Goal: Task Accomplishment & Management: Manage account settings

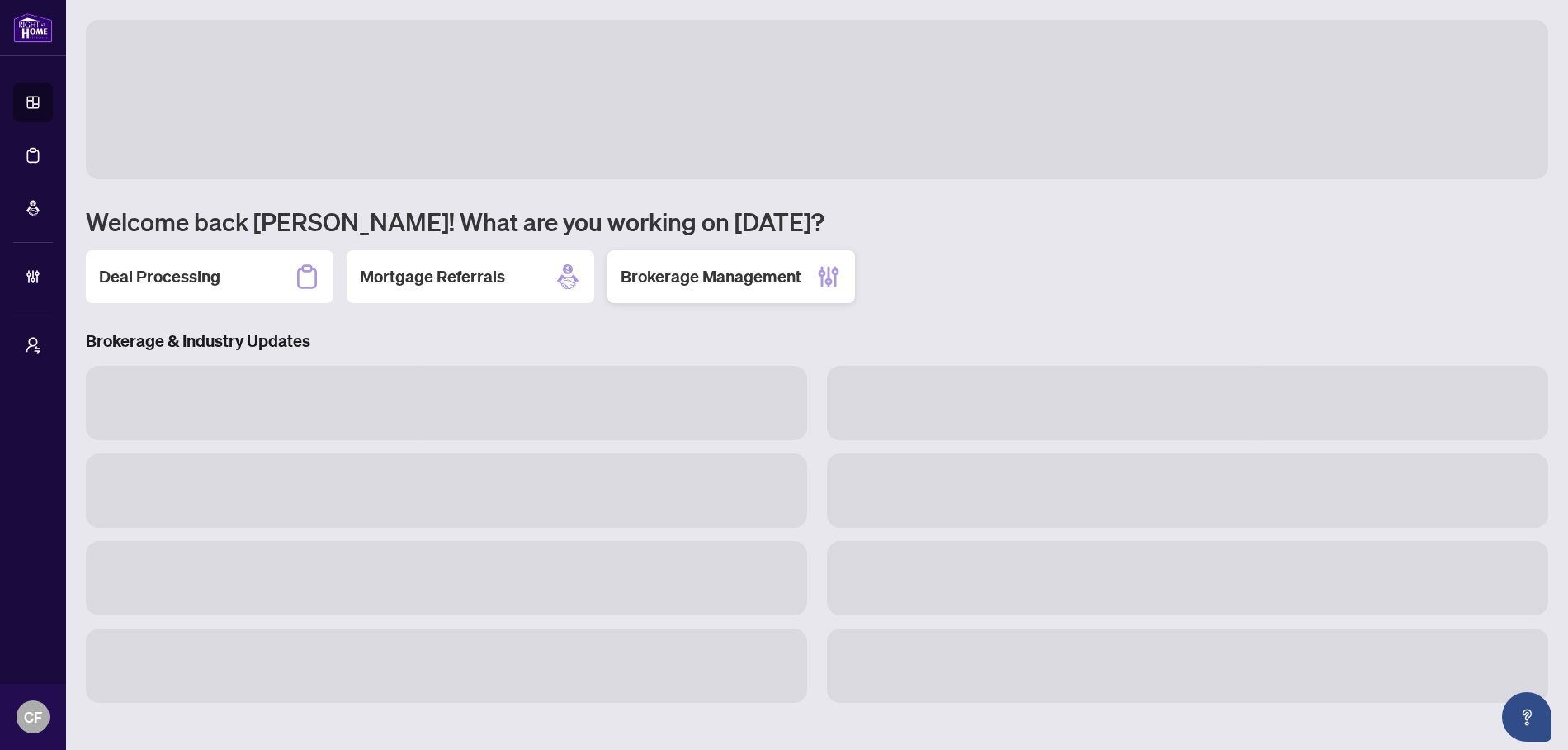
click at [762, 269] on h2 "Brokerage Management" at bounding box center [711, 276] width 181 height 23
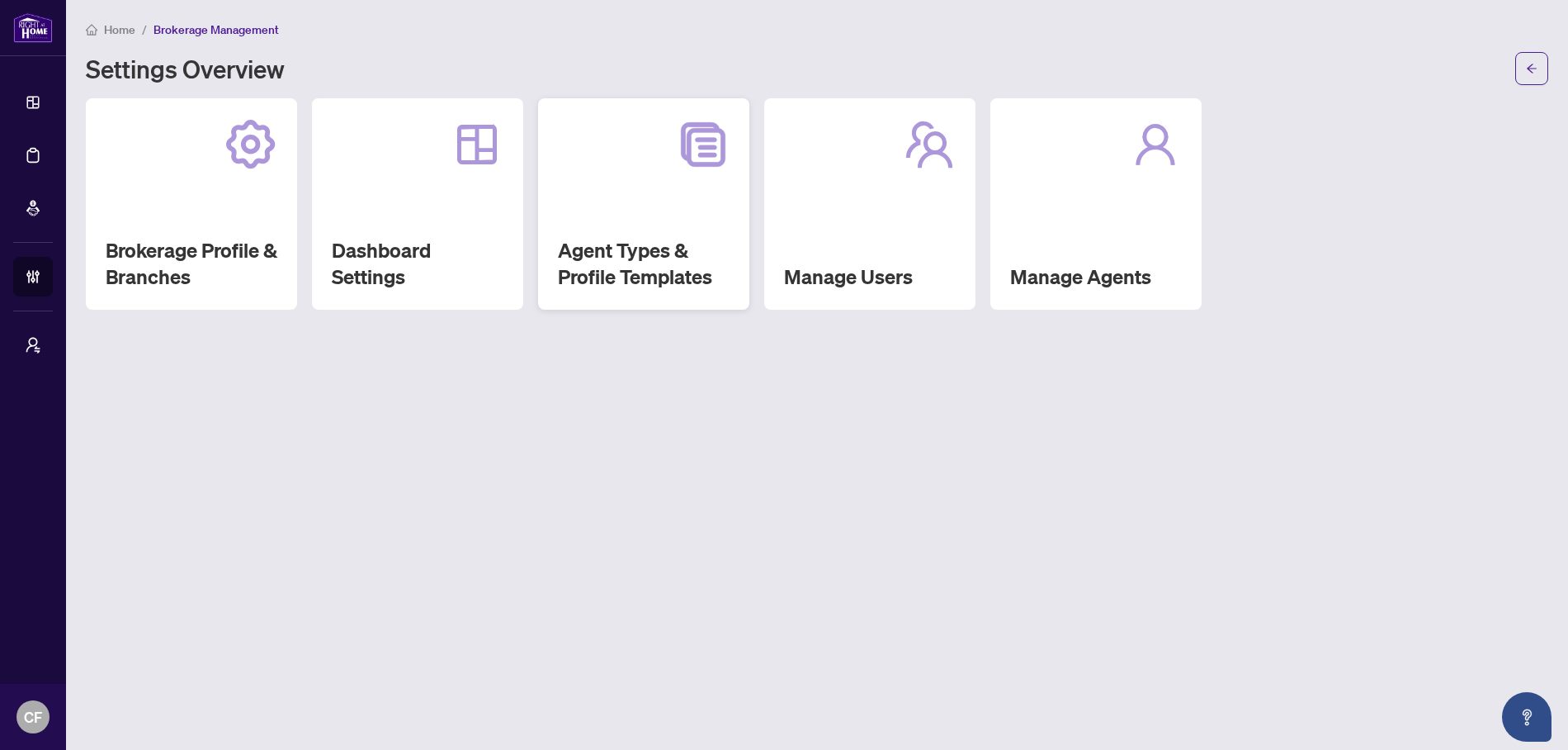
click at [632, 213] on div "Agent Types & Profile Templates" at bounding box center [643, 204] width 211 height 211
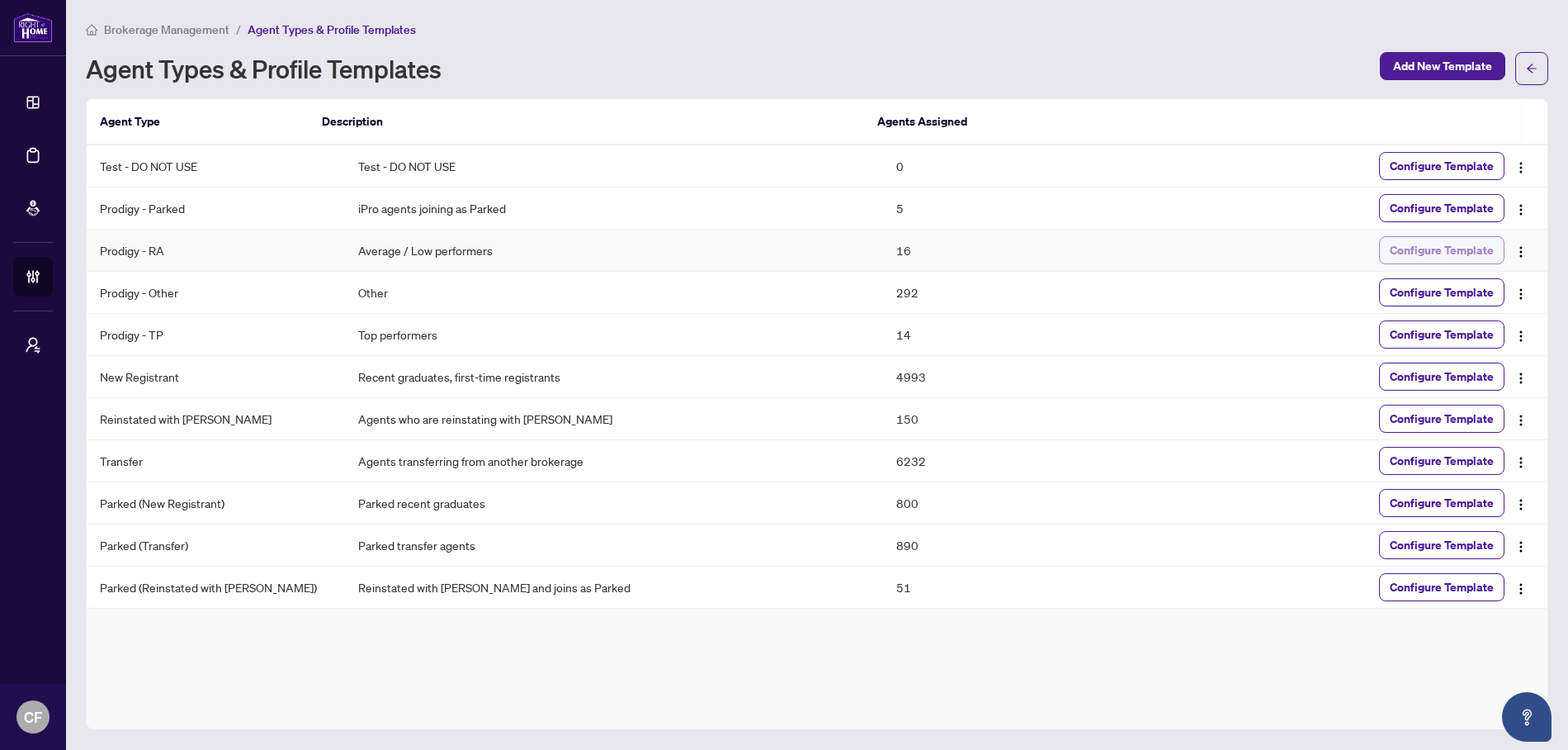
click at [1471, 256] on span "Configure Template" at bounding box center [1442, 250] width 104 height 26
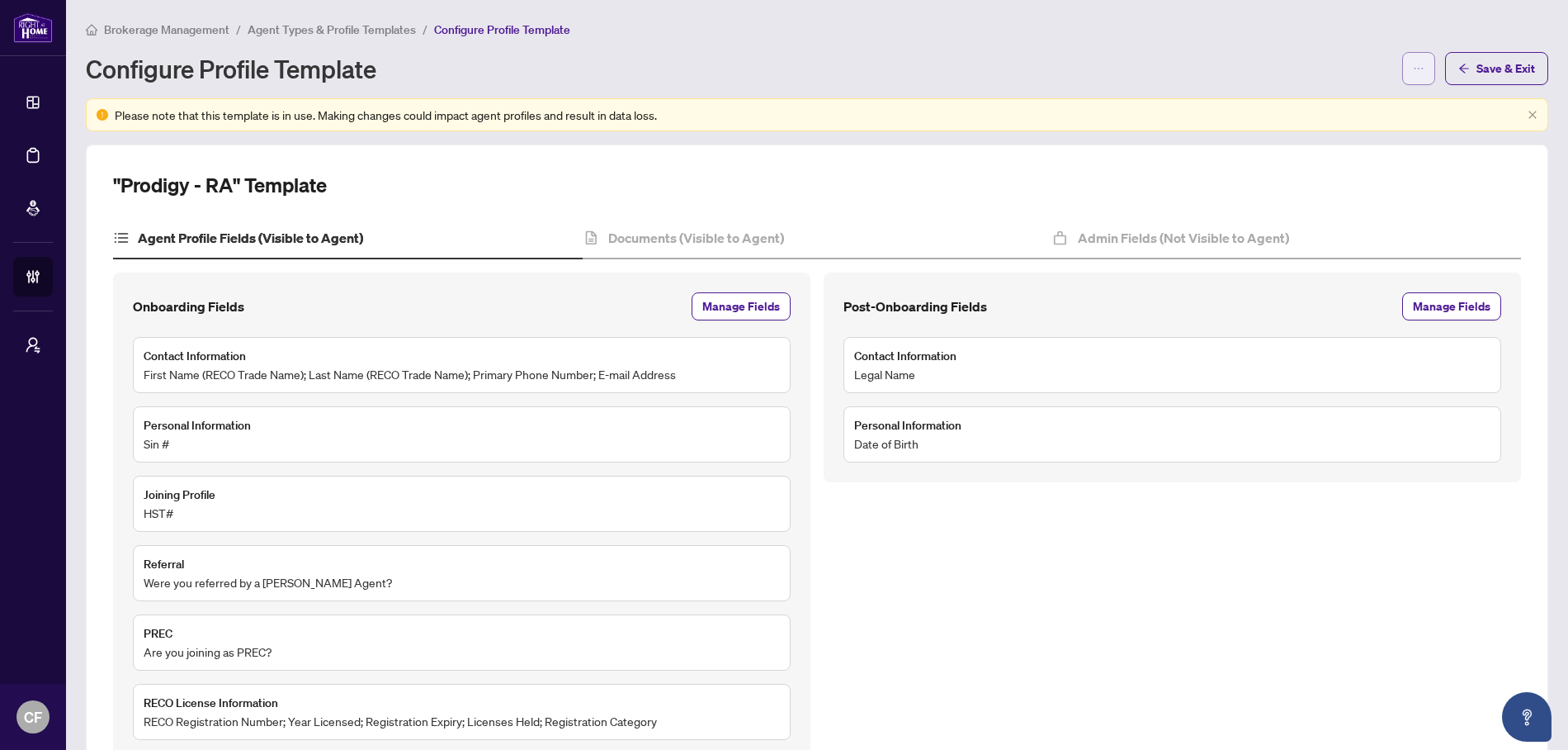
click at [1413, 75] on span "button" at bounding box center [1419, 68] width 12 height 26
click at [1232, 66] on div "Configure Profile Template" at bounding box center [739, 68] width 1307 height 26
click at [864, 225] on div "Documents (Visible to Agent)" at bounding box center [817, 239] width 469 height 42
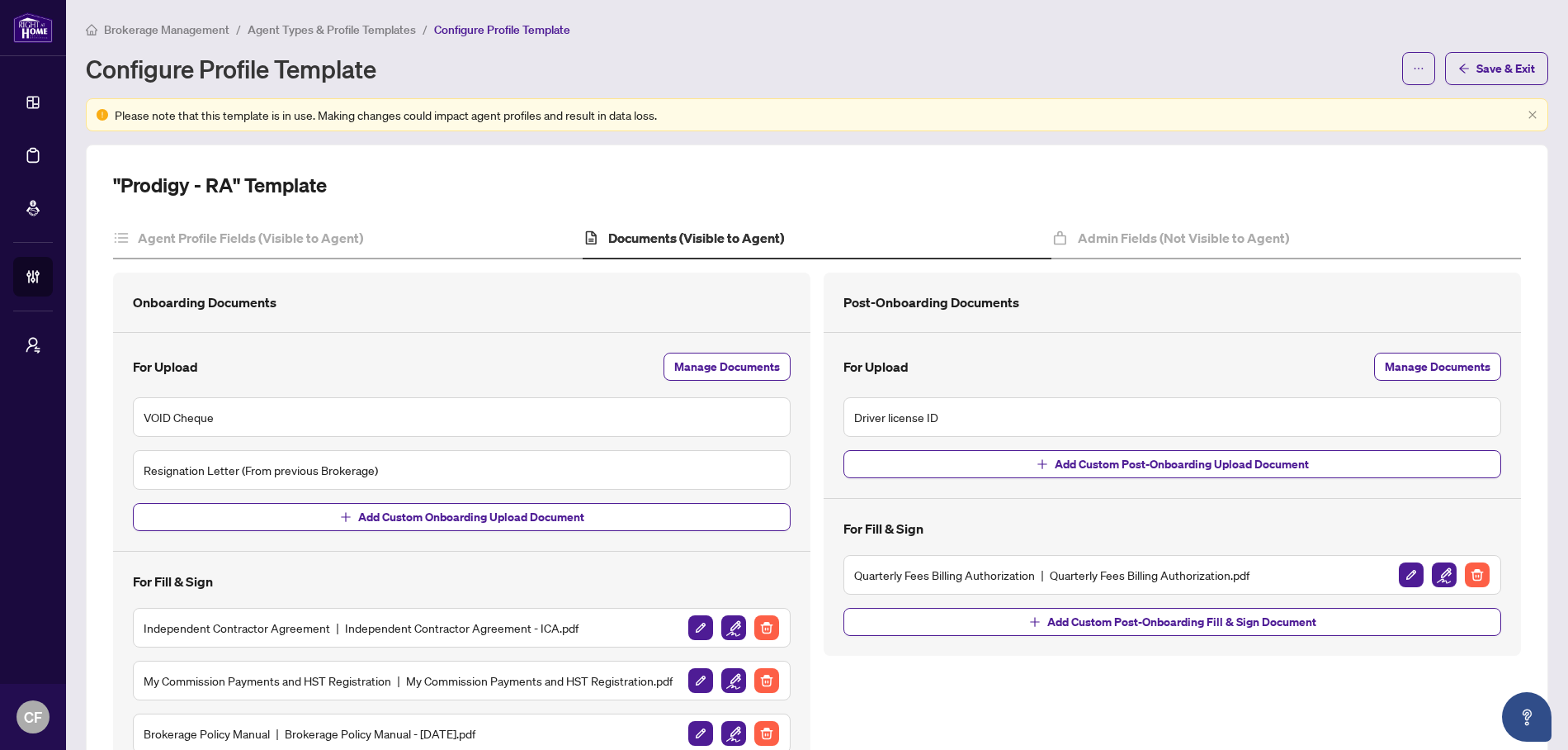
click at [315, 28] on span "Agent Types & Profile Templates" at bounding box center [332, 30] width 168 height 15
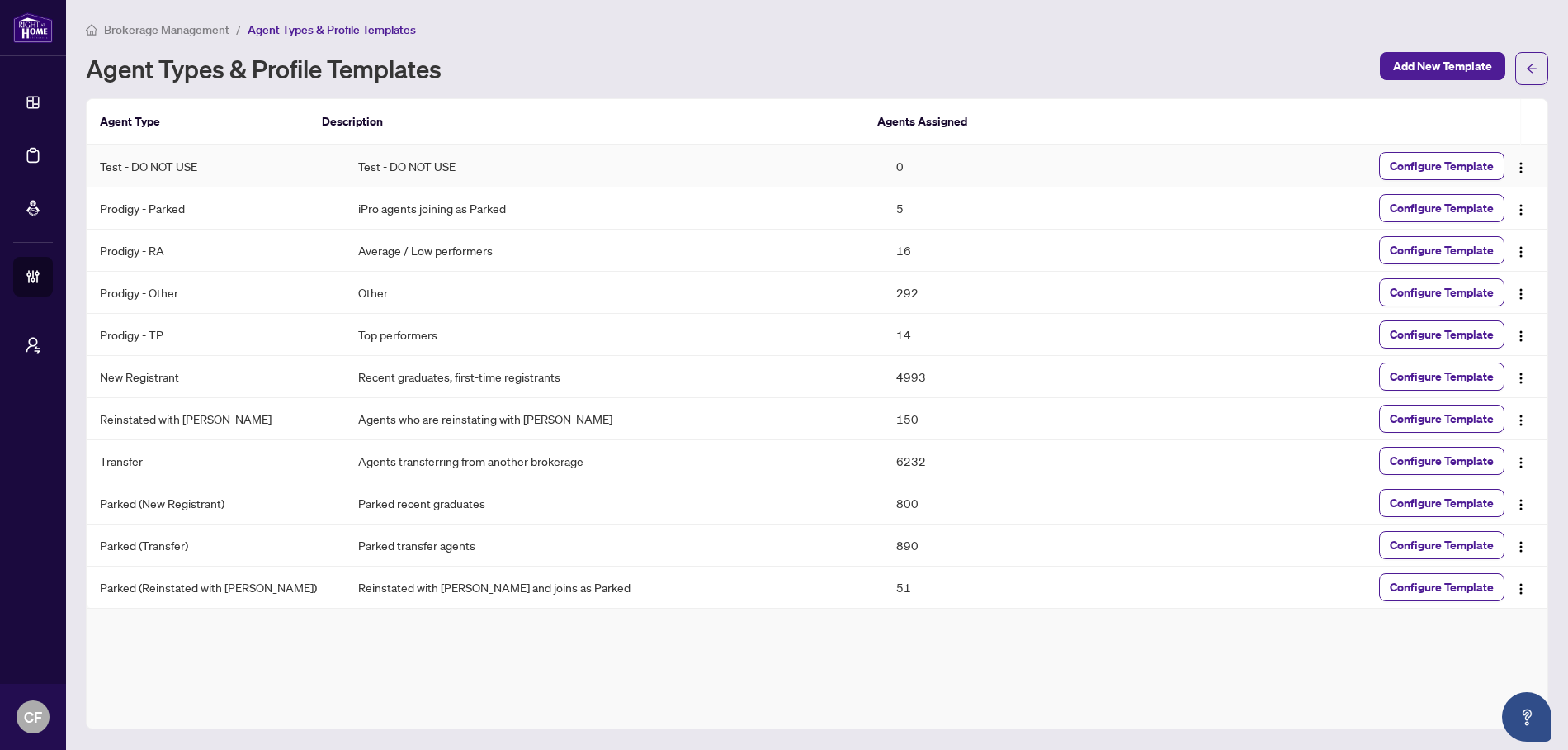
click at [120, 169] on td "Test - DO NOT USE" at bounding box center [216, 166] width 258 height 42
click at [1462, 161] on span "Configure Template" at bounding box center [1442, 166] width 104 height 26
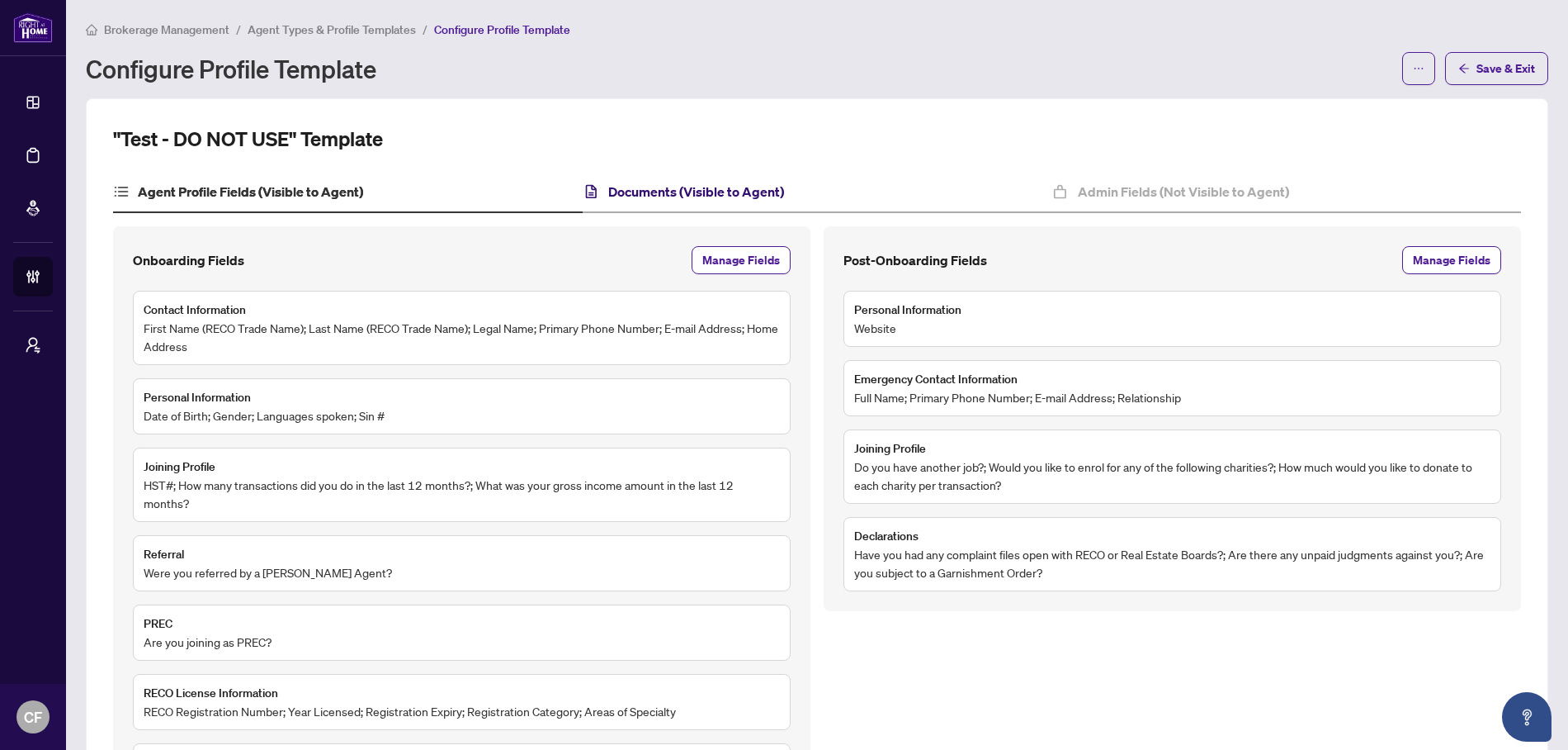
click at [630, 190] on h4 "Documents (Visible to Agent)" at bounding box center [696, 191] width 176 height 20
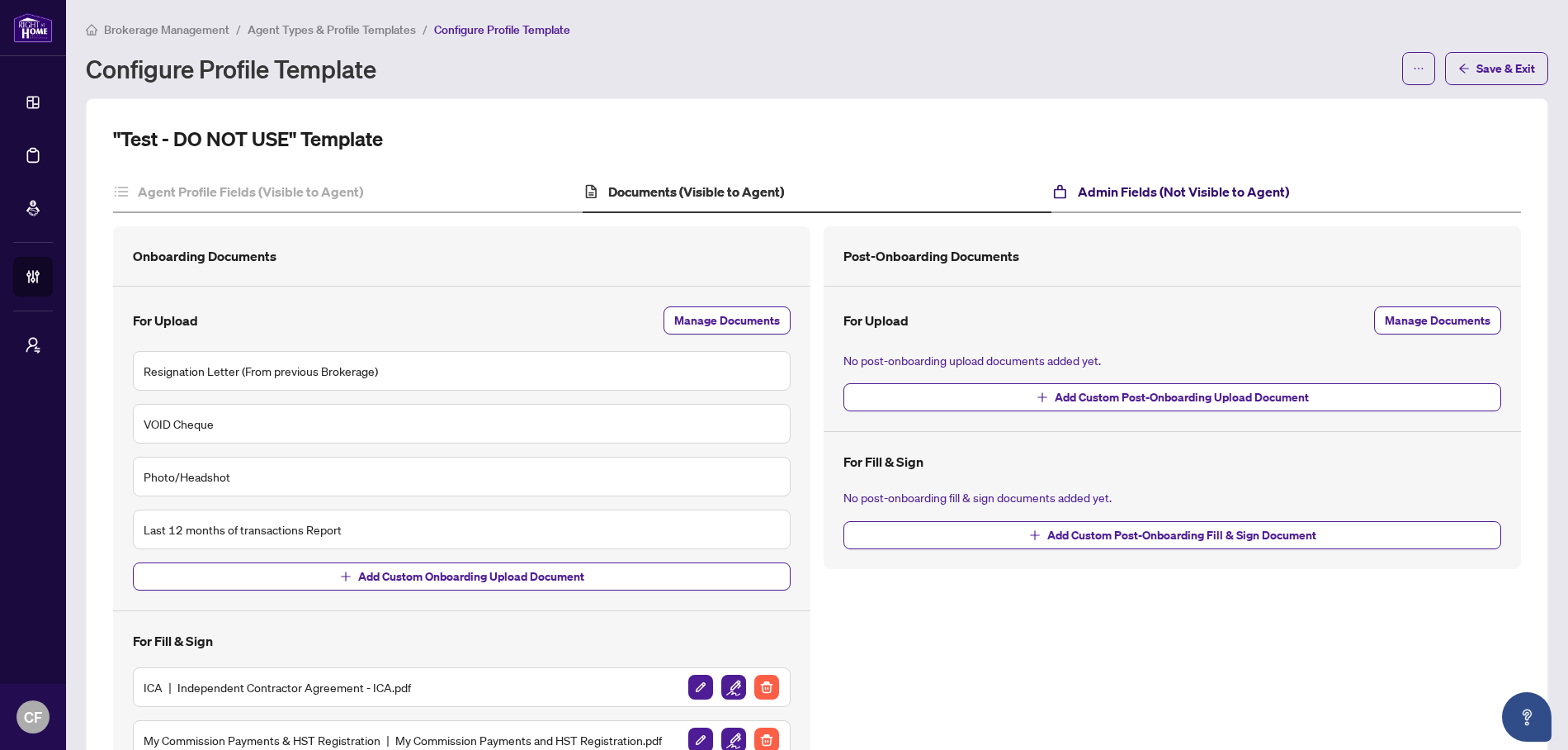
click at [1119, 195] on h4 "Admin Fields (Not Visible to Agent)" at bounding box center [1183, 191] width 211 height 20
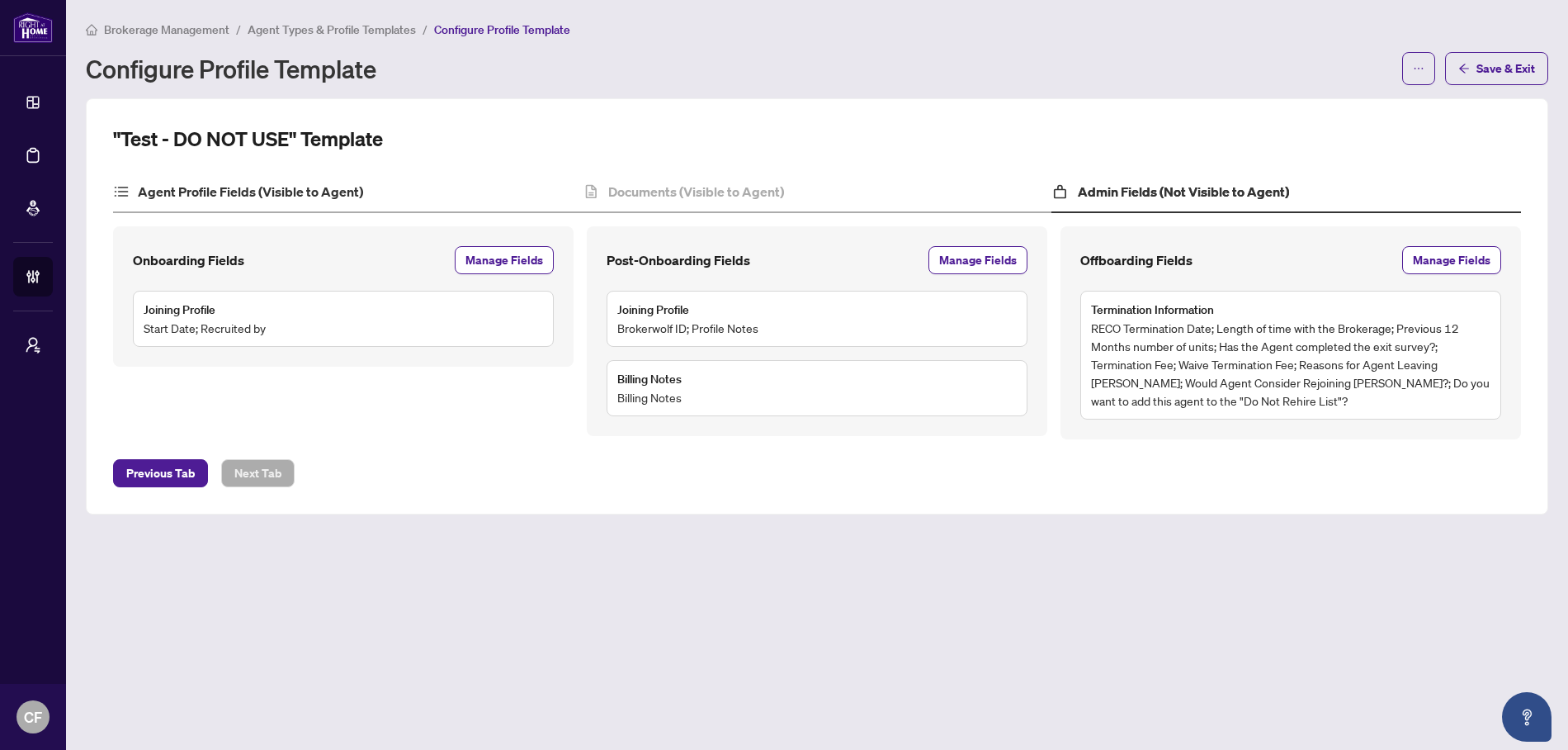
click at [408, 202] on div "Agent Profile Fields (Visible to Agent)" at bounding box center [347, 192] width 469 height 42
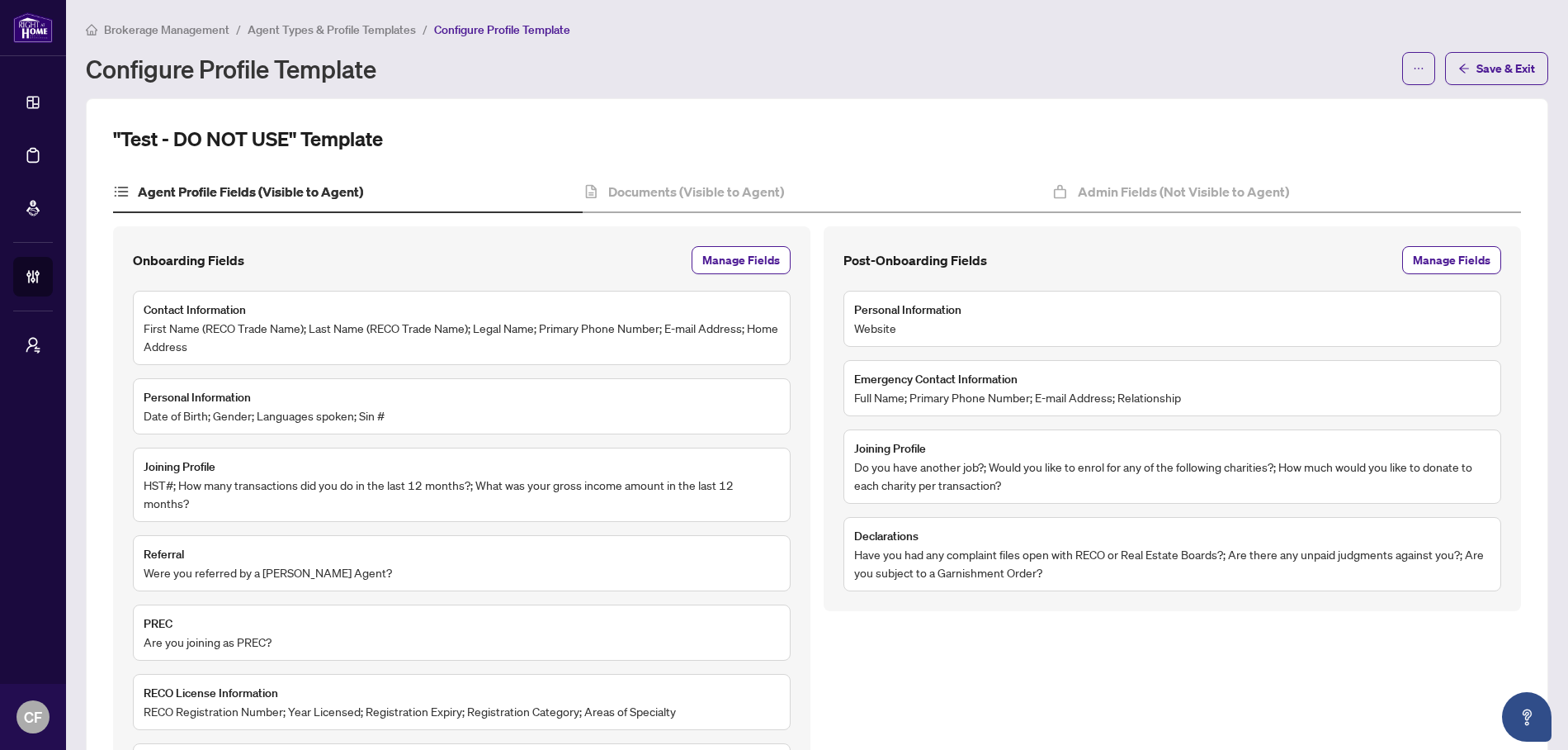
click at [384, 27] on span "Agent Types & Profile Templates" at bounding box center [332, 30] width 168 height 15
